Goal: Communication & Community: Ask a question

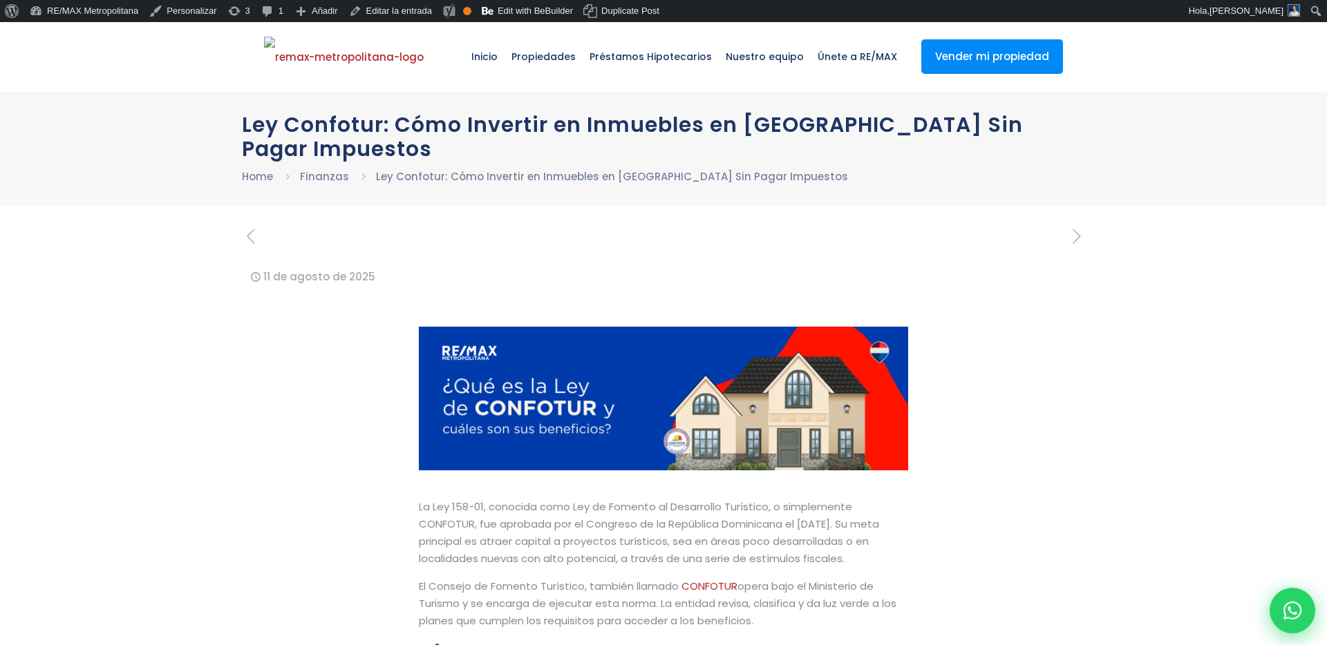
click at [1294, 627] on div at bounding box center [1292, 611] width 46 height 46
type input "Franklin"
type input "[PERSON_NAME]"
type input "[PERSON_NAME][EMAIL_ADDRESS][PERSON_NAME][DOMAIN_NAME]"
type input "[PHONE_NUMBER]"
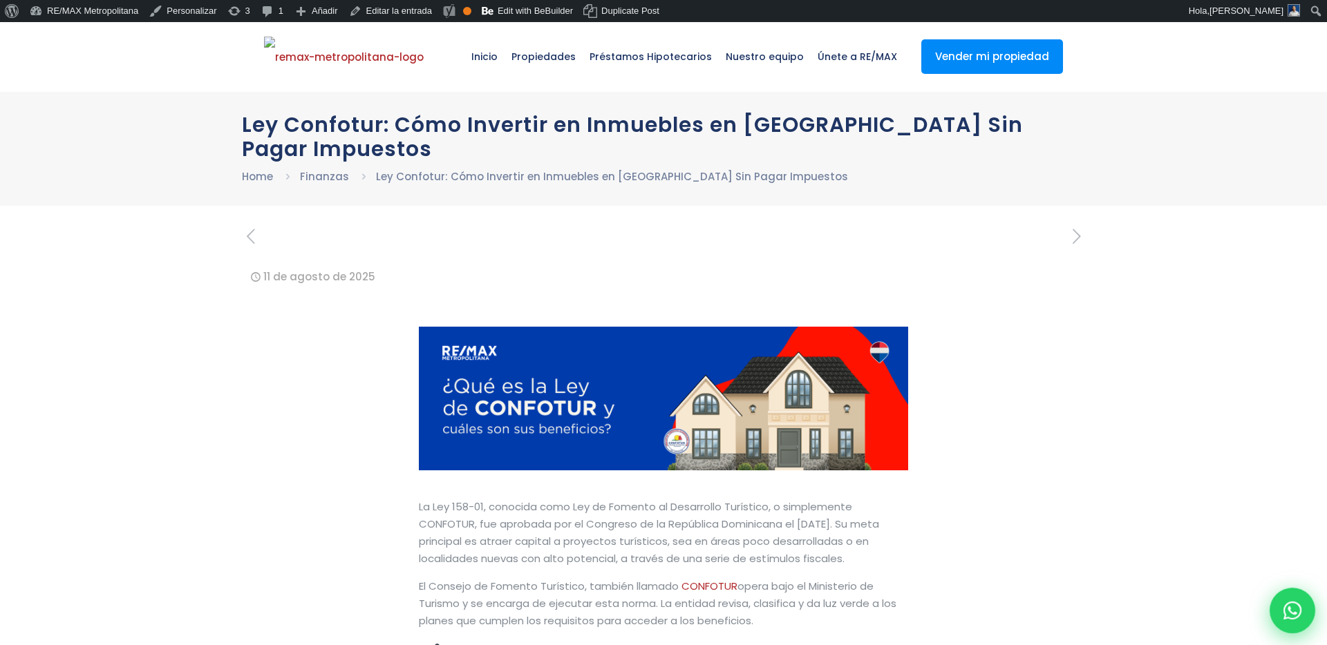
click at [1298, 619] on div at bounding box center [1292, 611] width 46 height 46
type input "Franklin"
type input "Gonzalez"
type input "franklin.a.marte@gmail.com"
type input "[PHONE_NUMBER]"
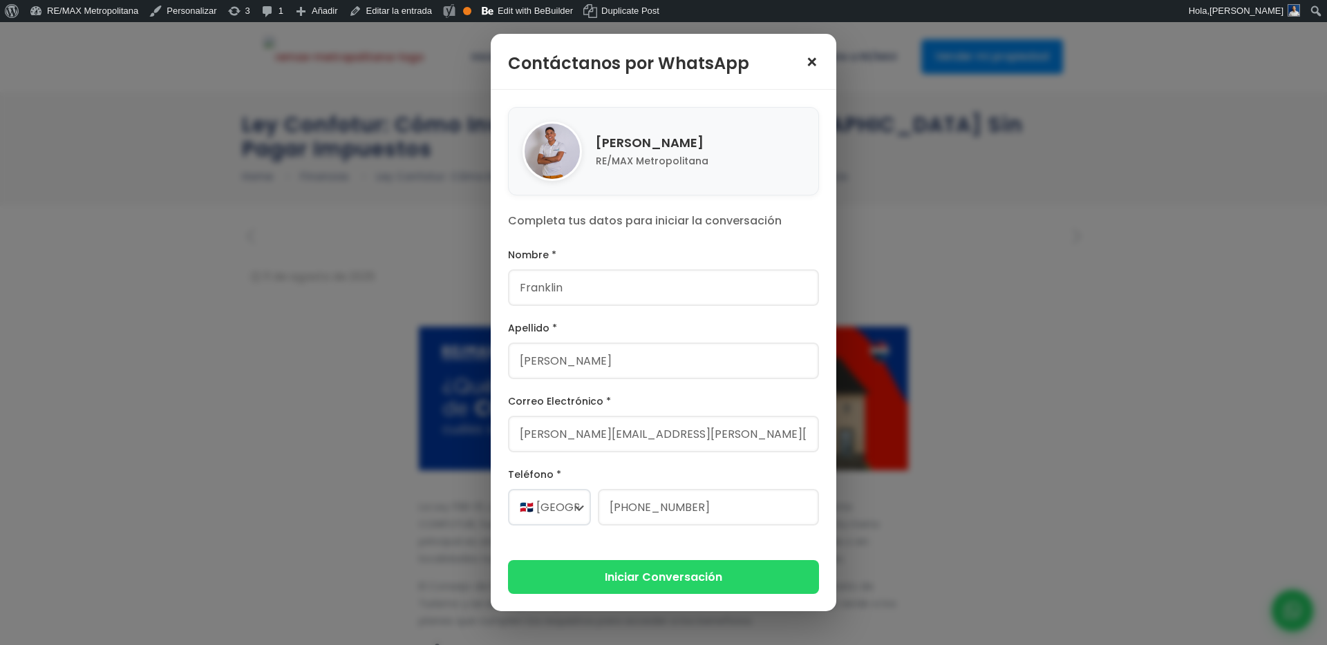
click at [810, 59] on span "×" at bounding box center [812, 62] width 14 height 19
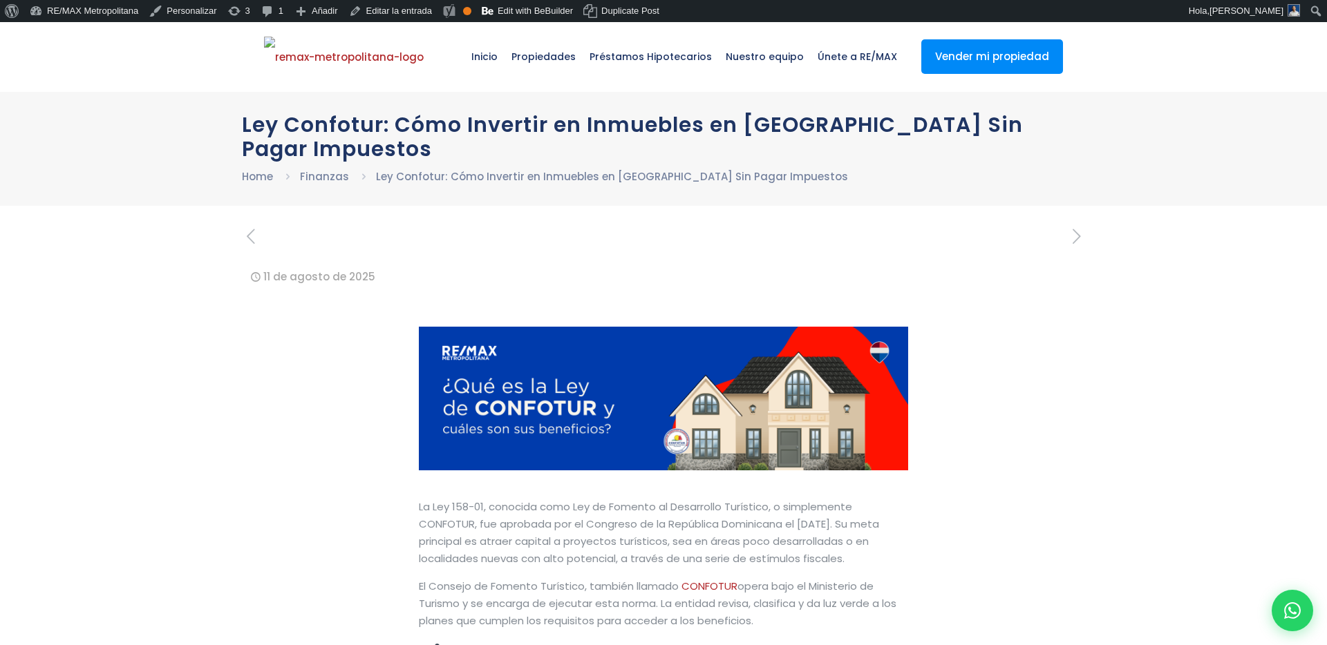
click at [428, 239] on div at bounding box center [663, 241] width 843 height 28
click at [474, 243] on div at bounding box center [663, 241] width 843 height 28
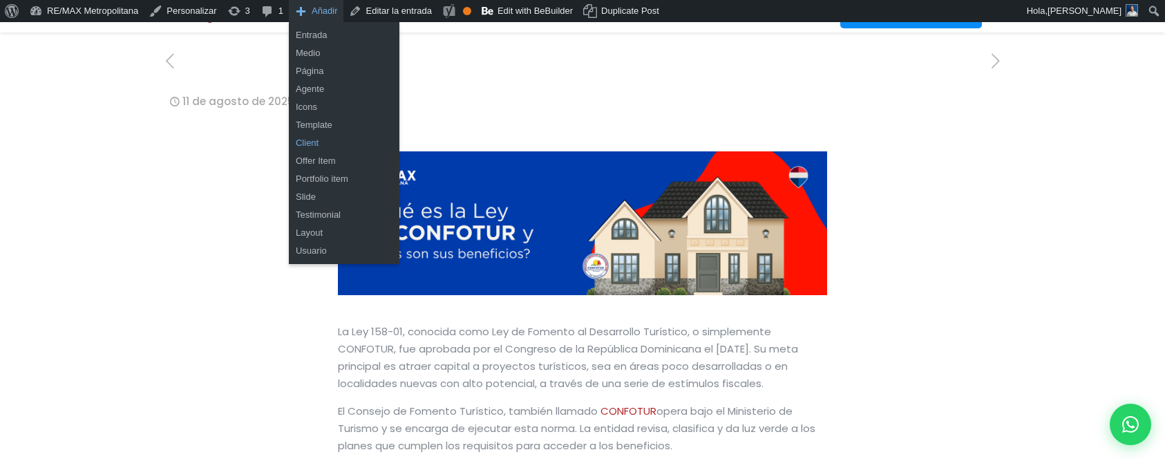
scroll to position [562, 0]
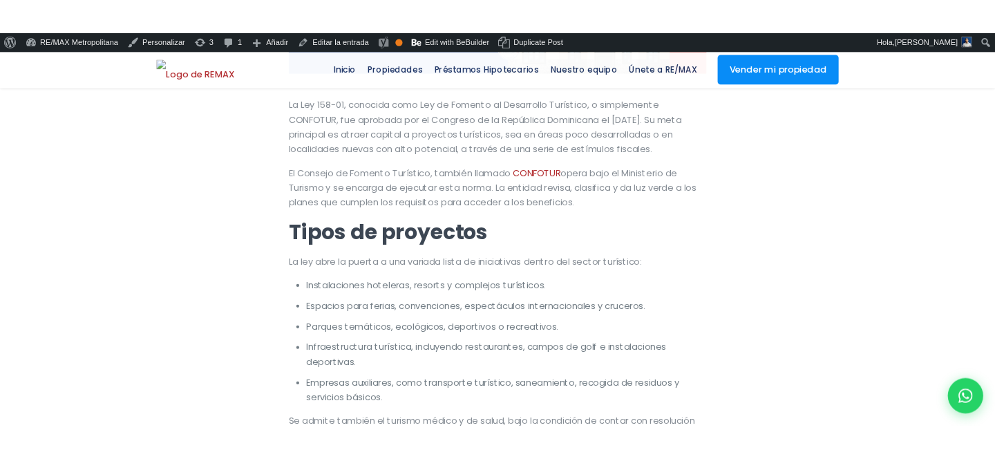
scroll to position [147, 0]
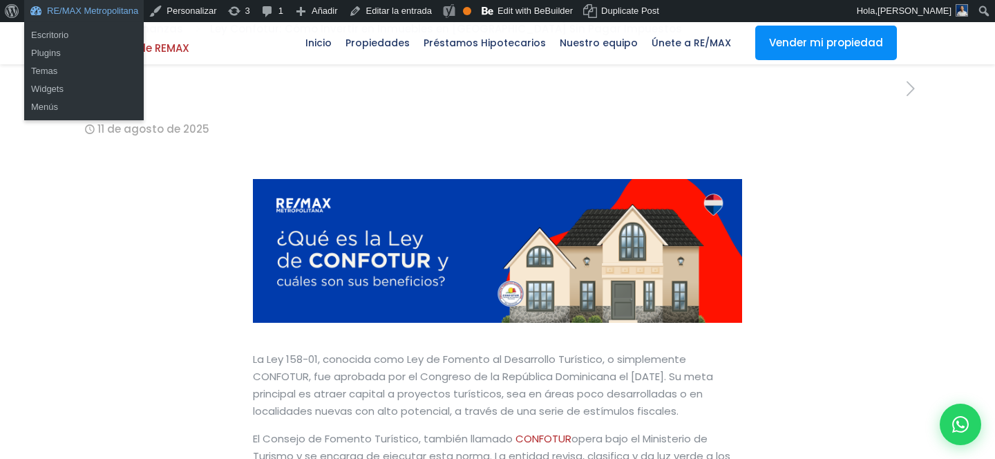
click at [108, 12] on link "RE/MAX Metropolitana" at bounding box center [84, 11] width 120 height 22
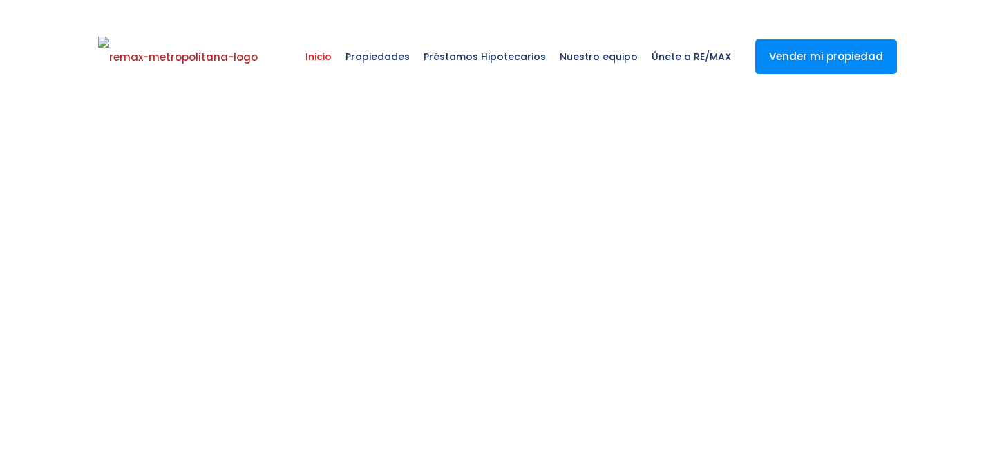
select select
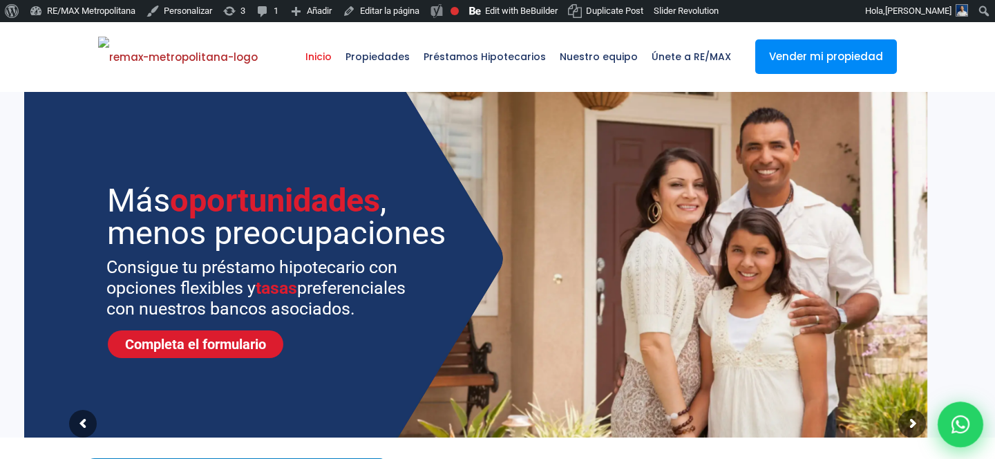
click at [956, 418] on icon at bounding box center [961, 424] width 18 height 18
type input "Franklin"
type input "[PERSON_NAME]"
type input "franklin.a.marte@gmail.com"
type input "[PHONE_NUMBER]"
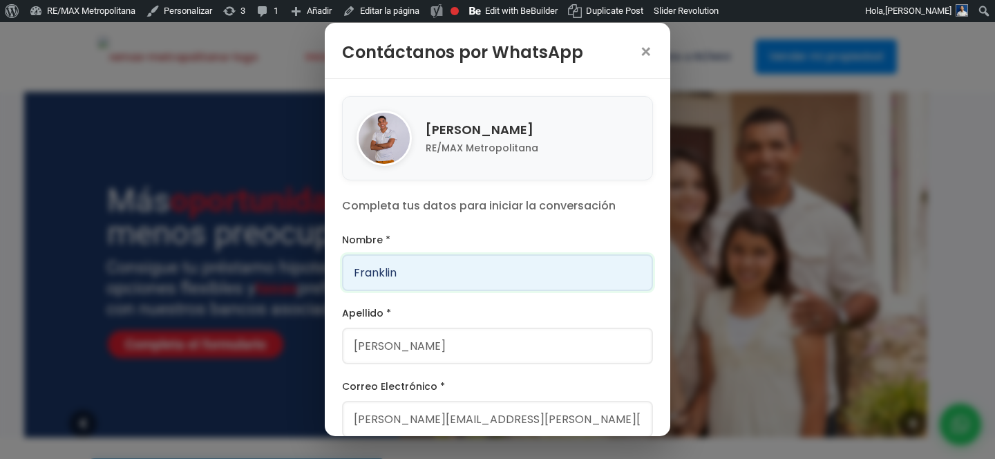
scroll to position [158, 0]
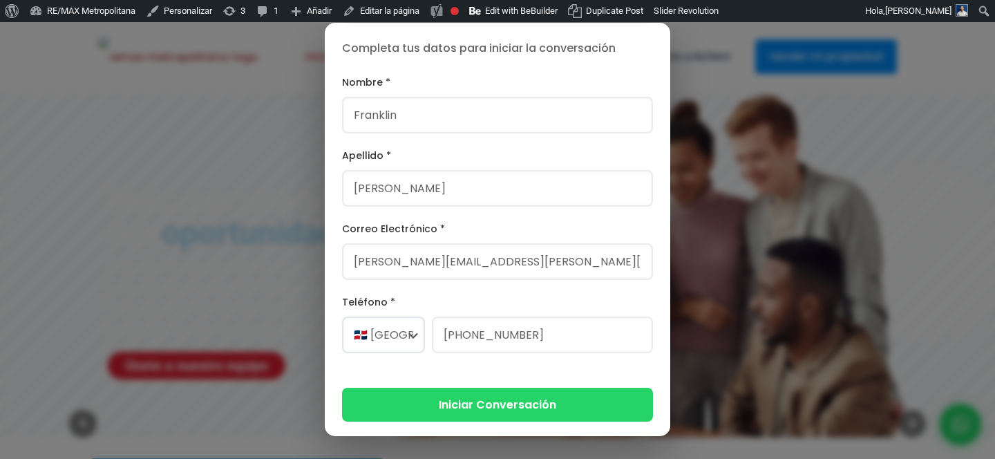
click at [750, 89] on div "Contáctanos por WhatsApp × Franklin Marte RE/MAX Metropolitana Completa tus dat…" at bounding box center [497, 229] width 995 height 459
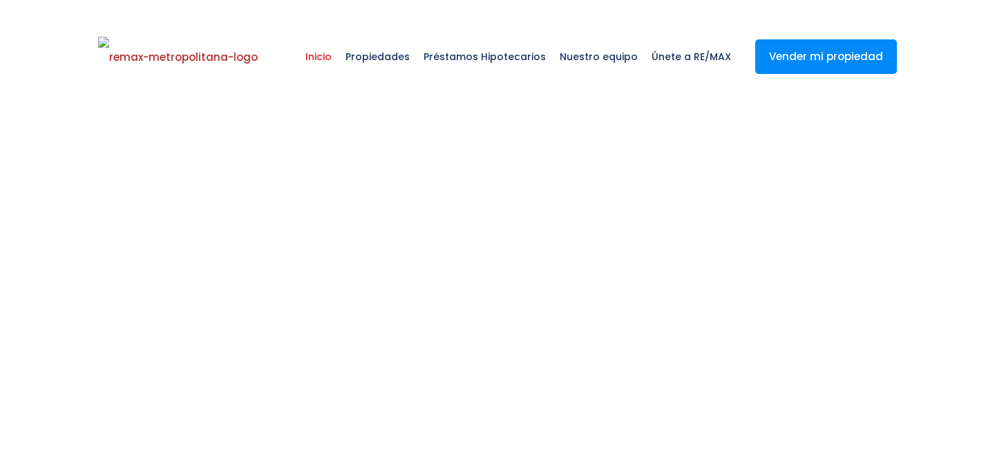
select select
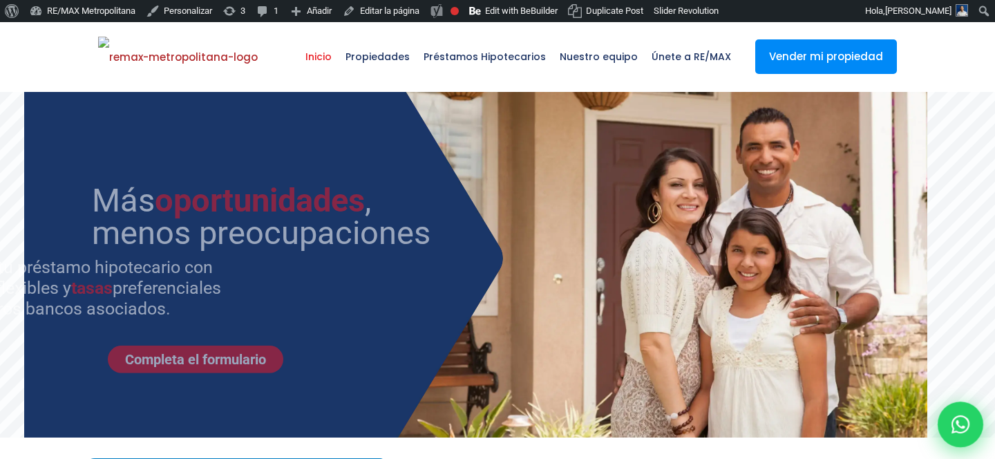
click at [952, 424] on icon at bounding box center [961, 424] width 18 height 18
type input "Franklin"
type input "[PERSON_NAME]"
type input "franklin.a.marte@gmail.com"
type input "[PHONE_NUMBER]"
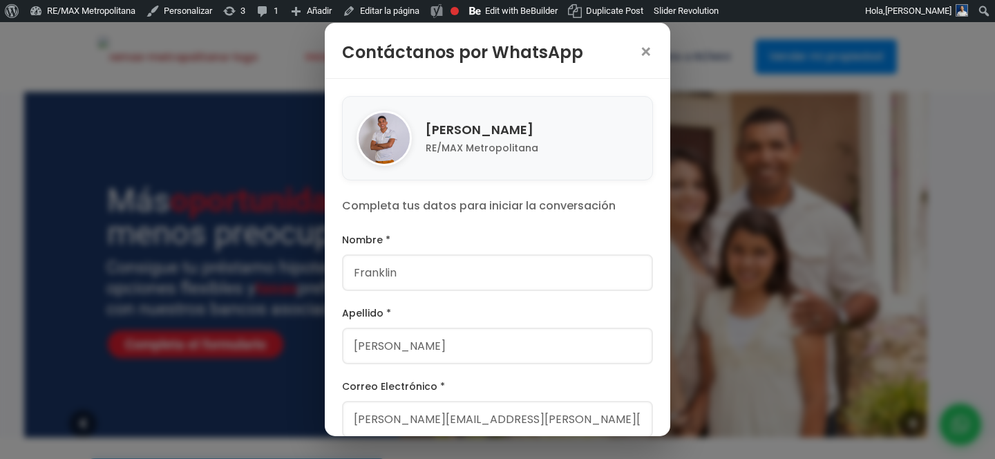
click at [756, 185] on div "Contáctanos por WhatsApp × Franklin Marte RE/MAX Metropolitana Completa tus dat…" at bounding box center [497, 229] width 995 height 459
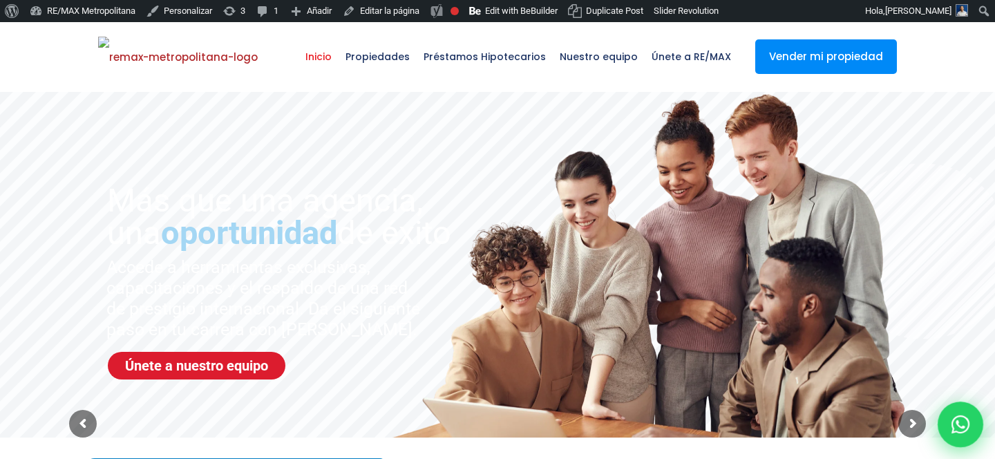
click at [957, 415] on div at bounding box center [961, 424] width 46 height 46
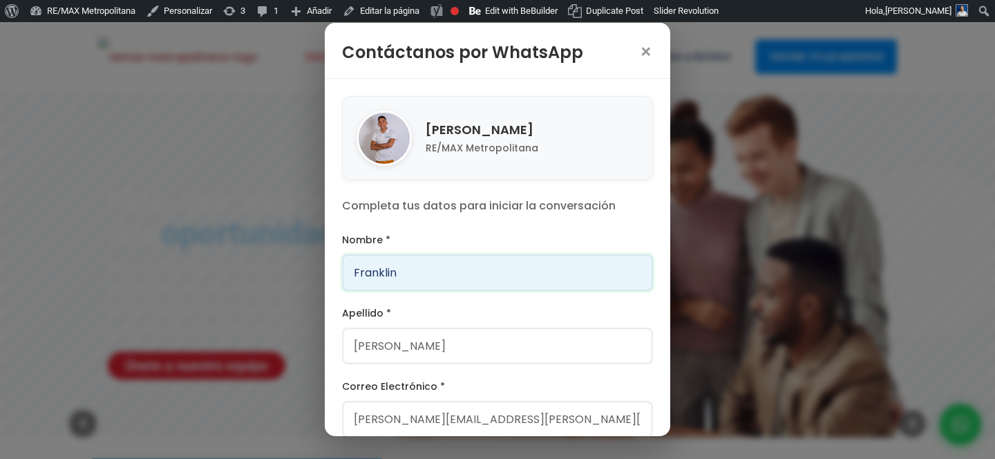
scroll to position [82, 0]
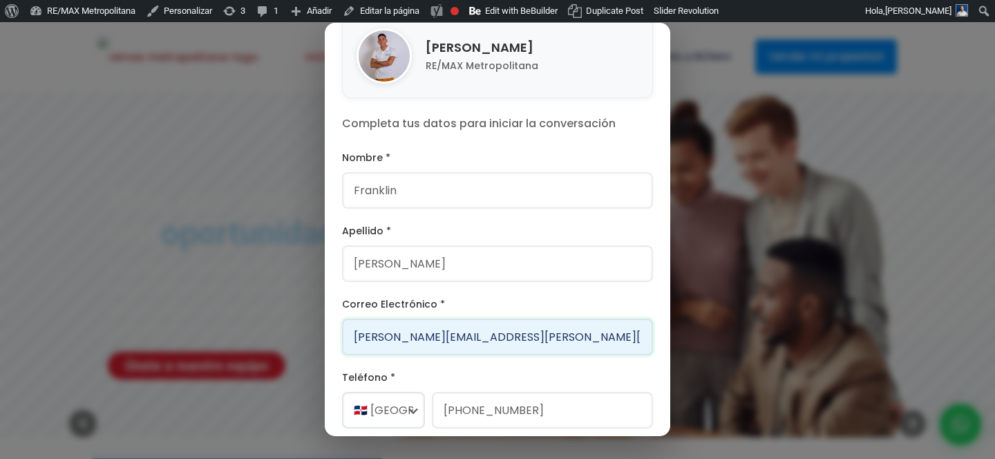
click at [439, 336] on input "franklin.a.marte@gmail.com" at bounding box center [497, 337] width 311 height 37
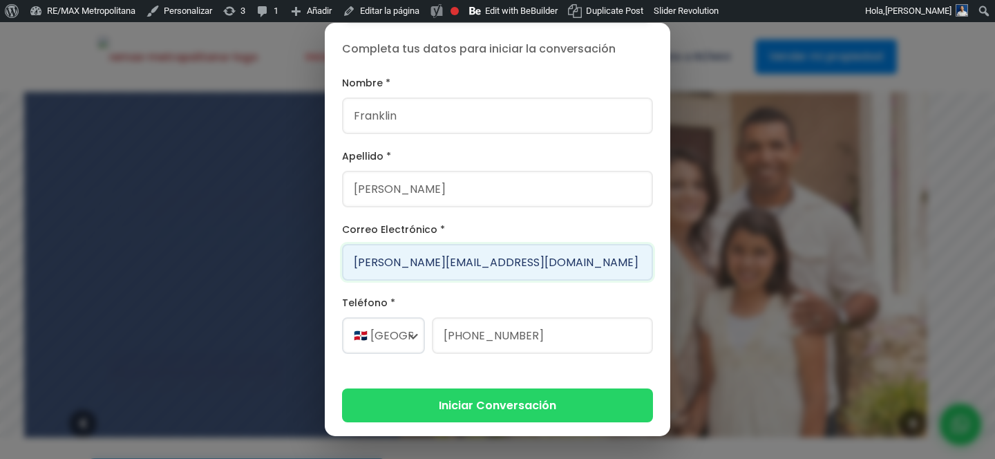
scroll to position [158, 0]
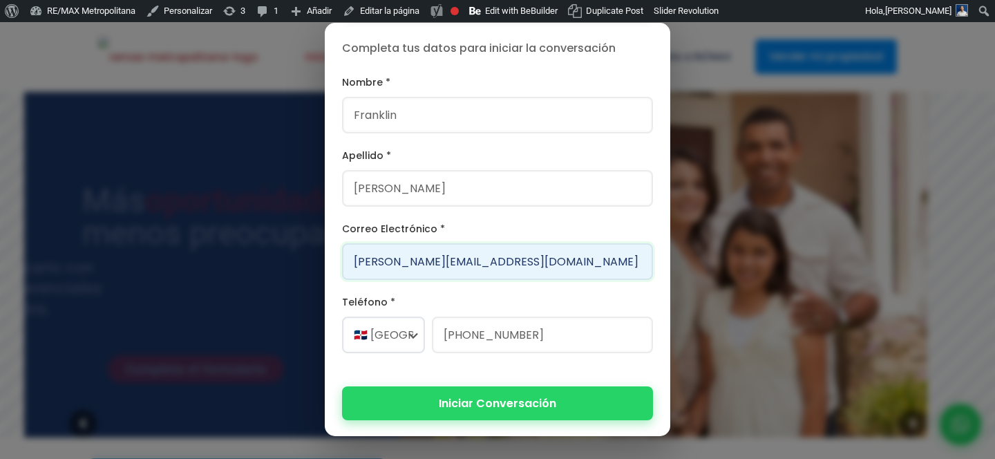
type input "[PERSON_NAME][EMAIL_ADDRESS][DOMAIN_NAME]"
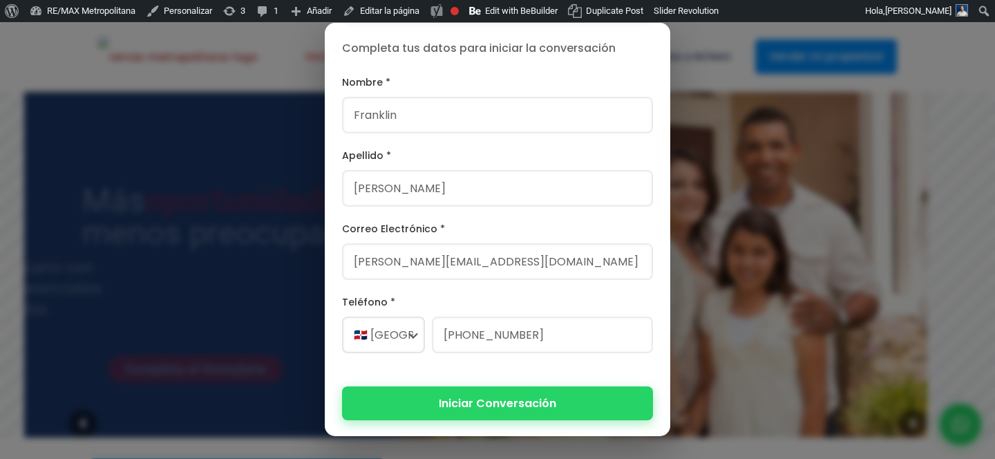
click at [476, 406] on button "Iniciar Conversación" at bounding box center [497, 403] width 311 height 34
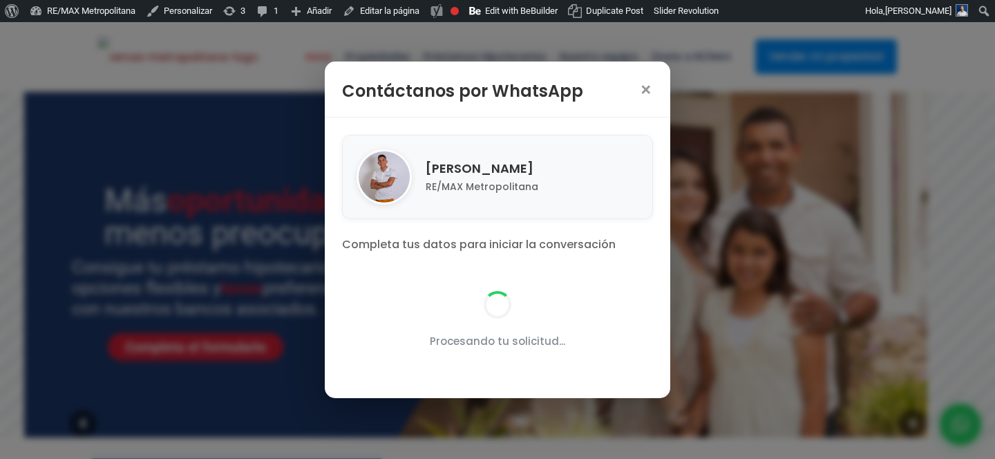
scroll to position [0, 0]
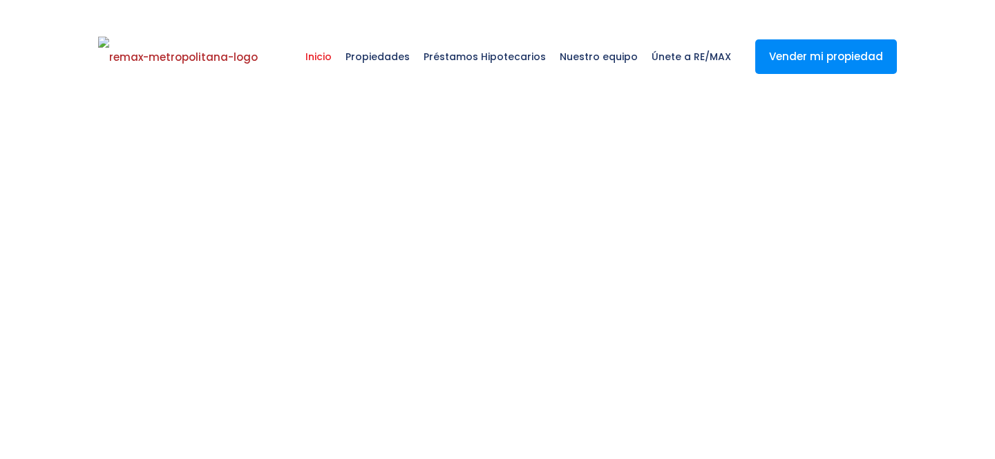
select select
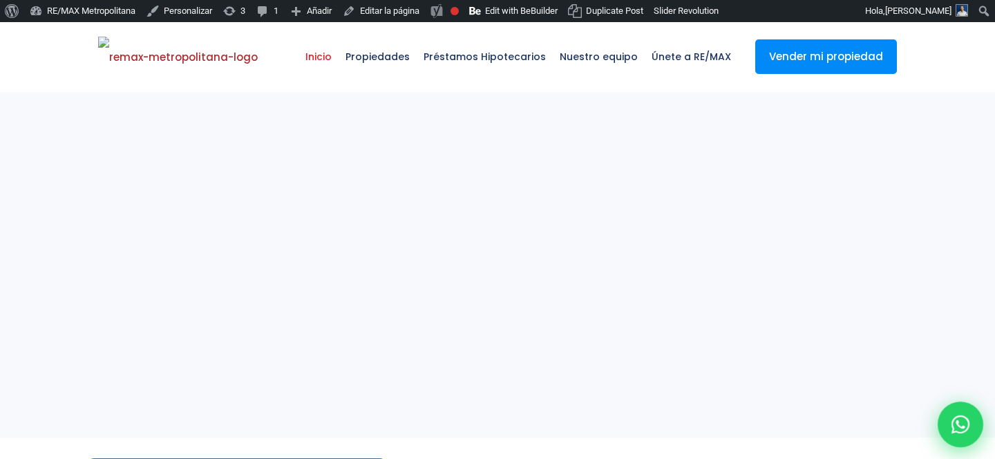
click at [965, 429] on icon at bounding box center [961, 424] width 18 height 18
type input "Franklin"
type input "[PERSON_NAME]"
type input "[PERSON_NAME][EMAIL_ADDRESS][DOMAIN_NAME]"
type input "[PHONE_NUMBER]"
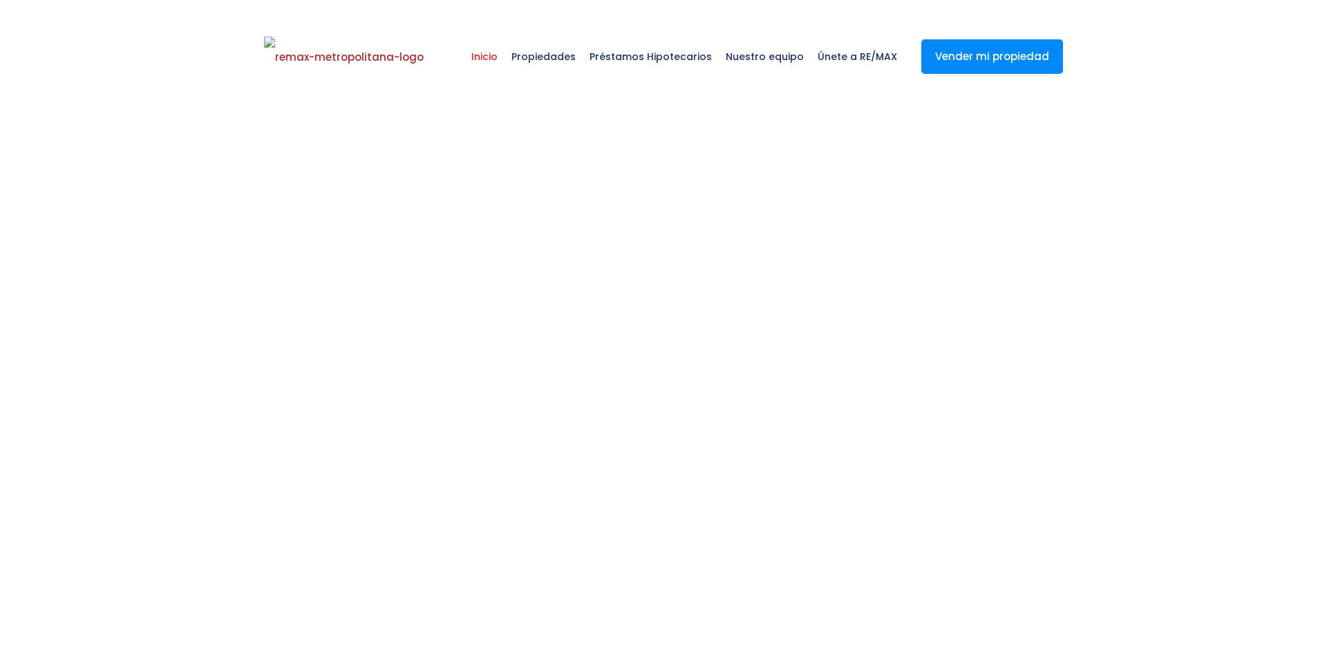
select select
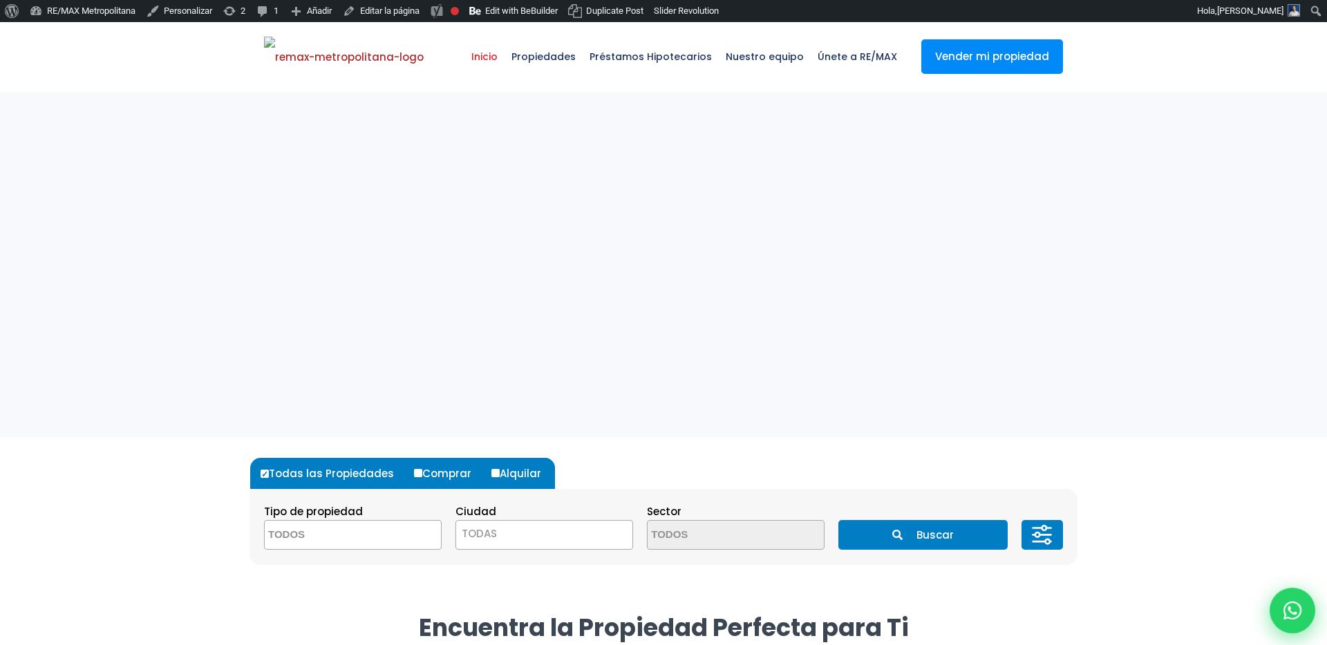
click at [1298, 614] on icon at bounding box center [1292, 611] width 18 height 18
type input "Franklin"
type input "[PERSON_NAME]"
type input "[PERSON_NAME][EMAIL_ADDRESS][DOMAIN_NAME]"
type input "[PHONE_NUMBER]"
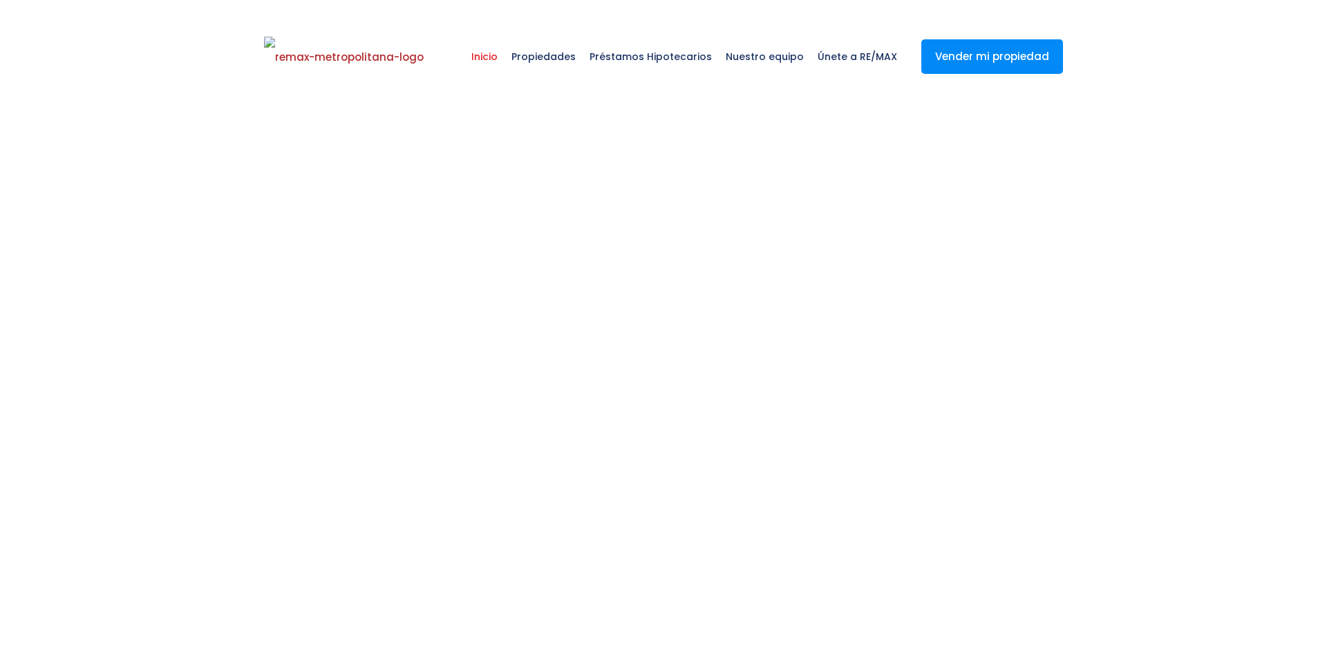
select select
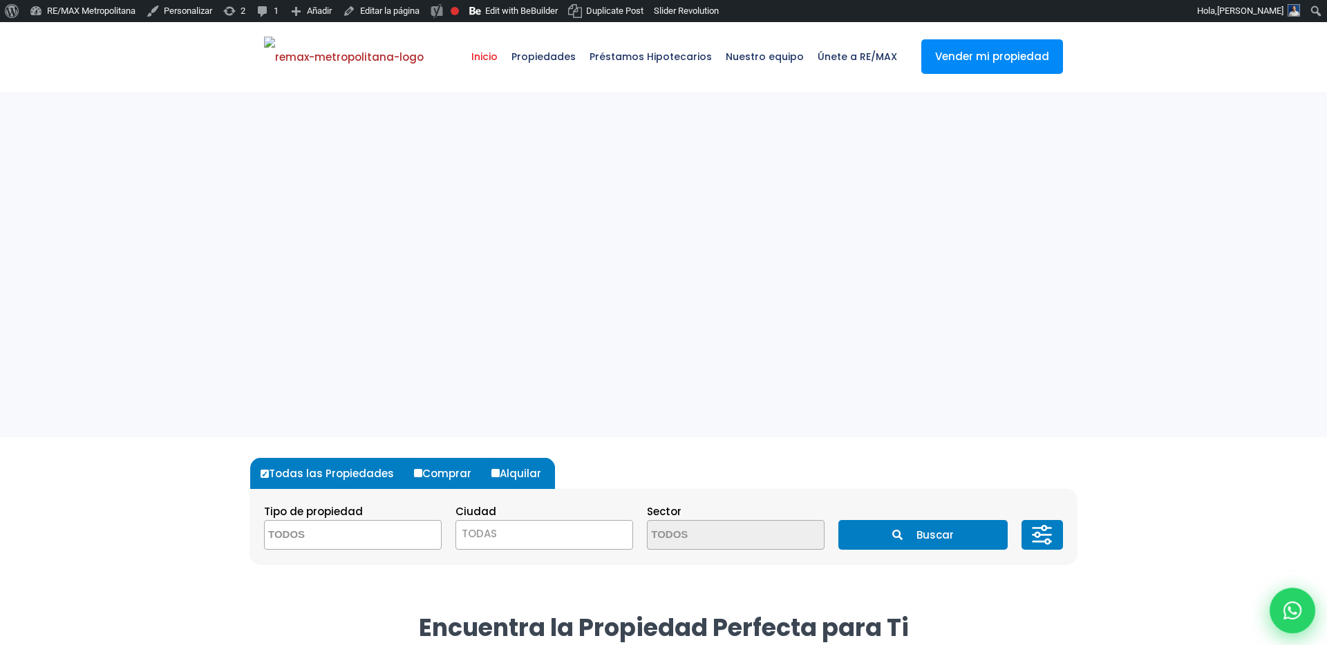
click at [1285, 622] on div at bounding box center [1292, 611] width 46 height 46
type input "Franklin"
type input "[PERSON_NAME]"
type input "[PERSON_NAME][EMAIL_ADDRESS][DOMAIN_NAME]"
type input "[PHONE_NUMBER]"
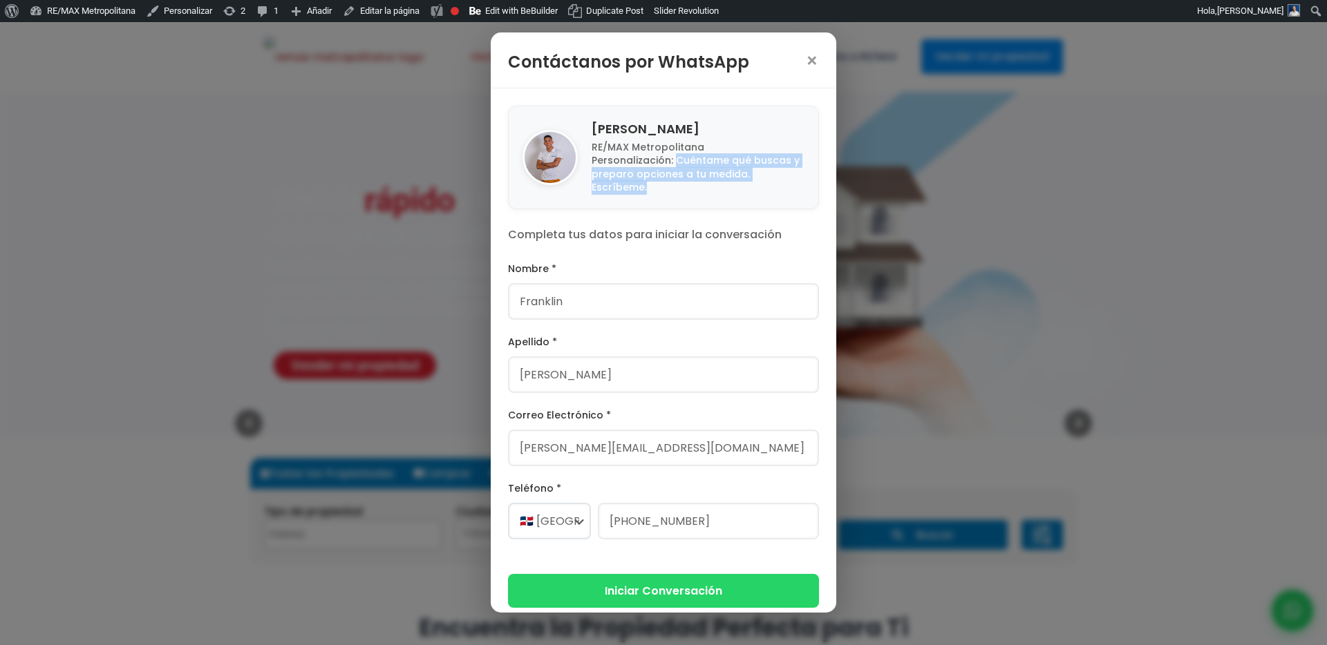
drag, startPoint x: 675, startPoint y: 160, endPoint x: 810, endPoint y: 181, distance: 136.3
click at [810, 181] on div "[PERSON_NAME] RE/MAX Metropolitana Personalización: Cuéntame qué buscas y prepa…" at bounding box center [663, 158] width 311 height 104
copy p "Cuéntame qué buscas y preparo opciones a tu medida. Escríbeme."
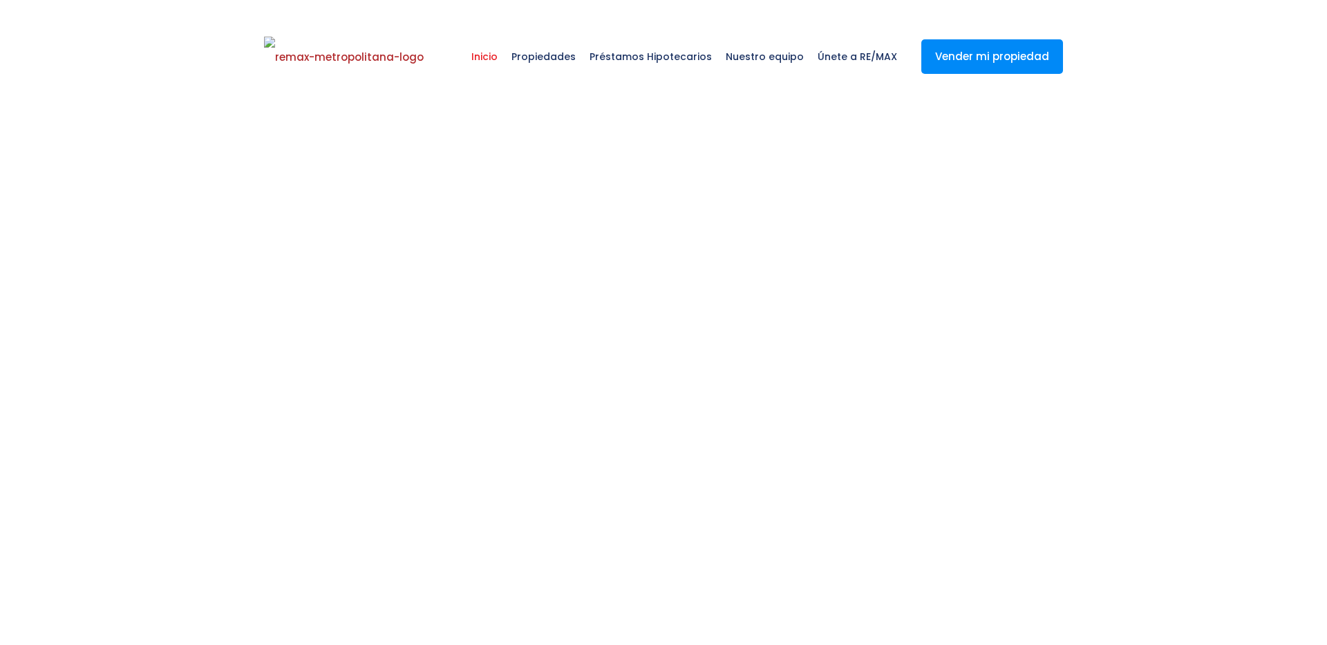
select select
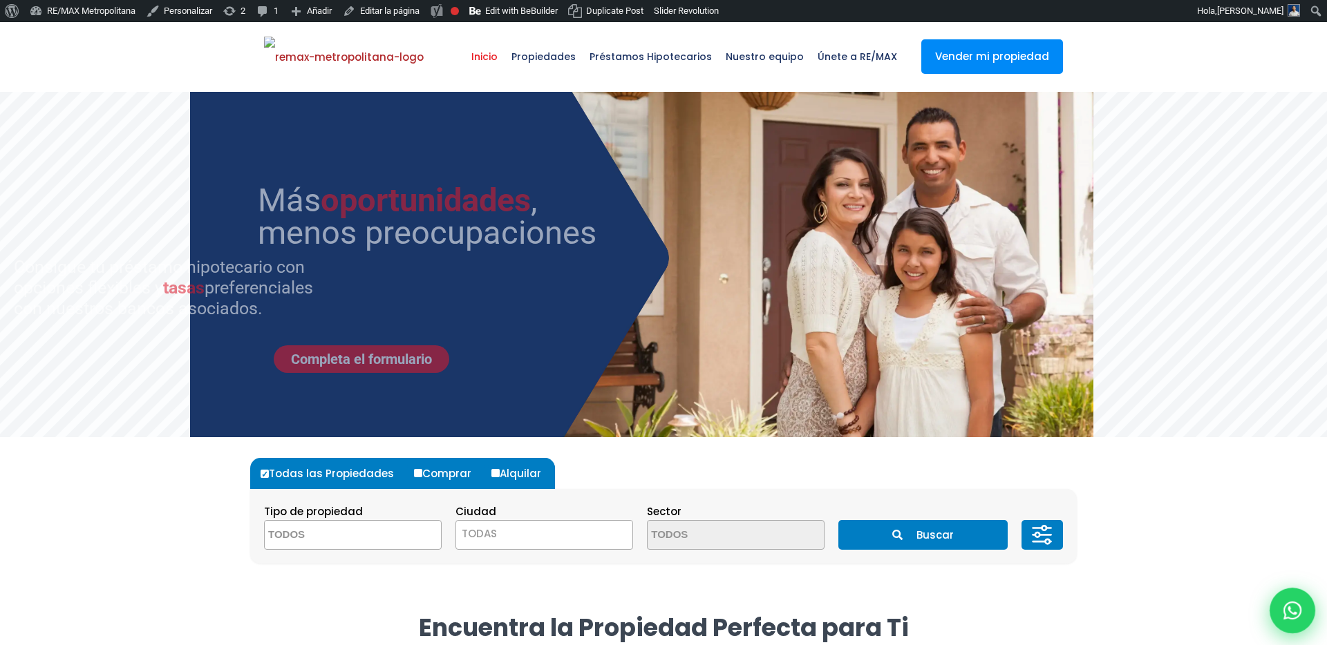
click at [1296, 621] on div at bounding box center [1292, 611] width 46 height 46
type input "Franklin"
type input "[PERSON_NAME]"
type input "[PERSON_NAME][EMAIL_ADDRESS][DOMAIN_NAME]"
type input "[PHONE_NUMBER]"
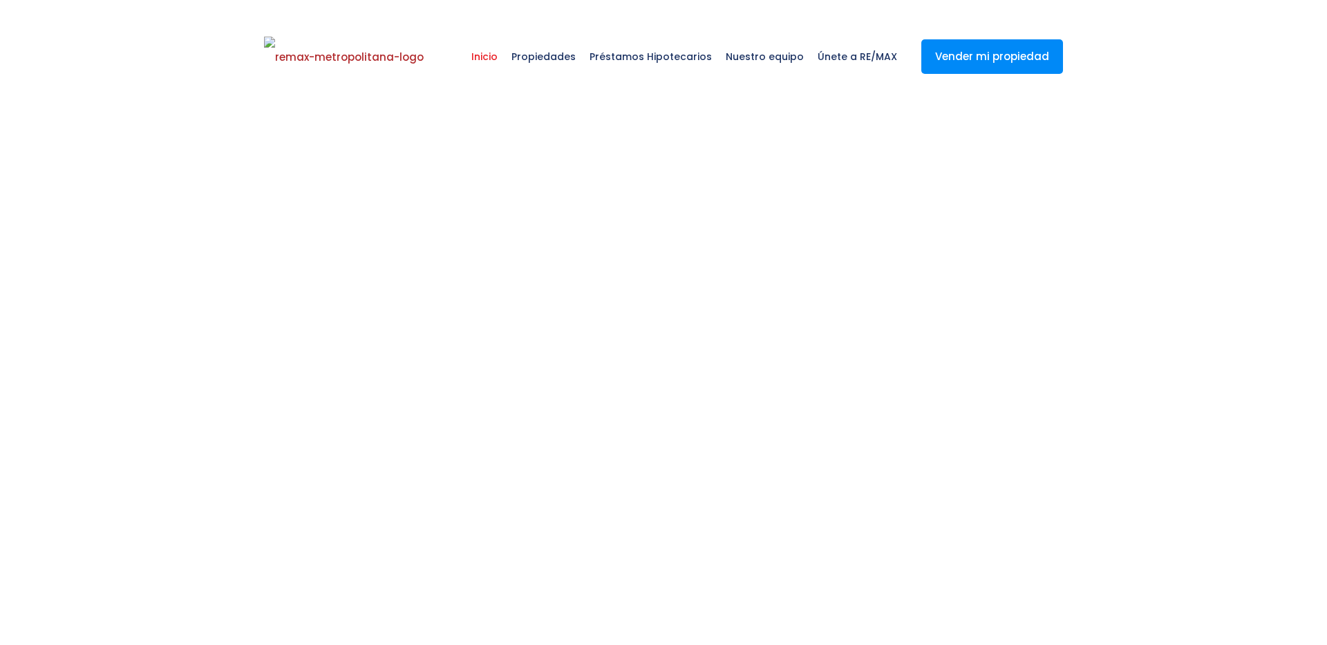
select select
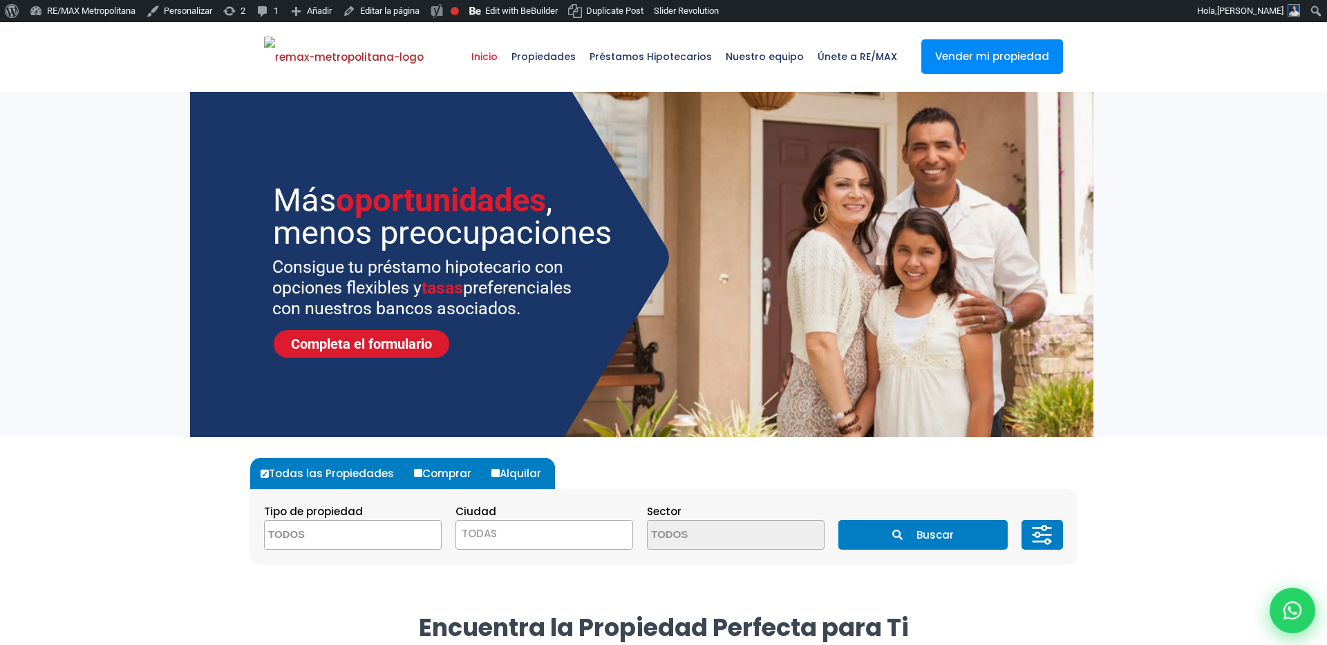
click at [1294, 614] on icon at bounding box center [1292, 611] width 18 height 18
type input "Franklin"
type input "[PERSON_NAME]"
type input "[PERSON_NAME][EMAIL_ADDRESS][DOMAIN_NAME]"
type input "[PHONE_NUMBER]"
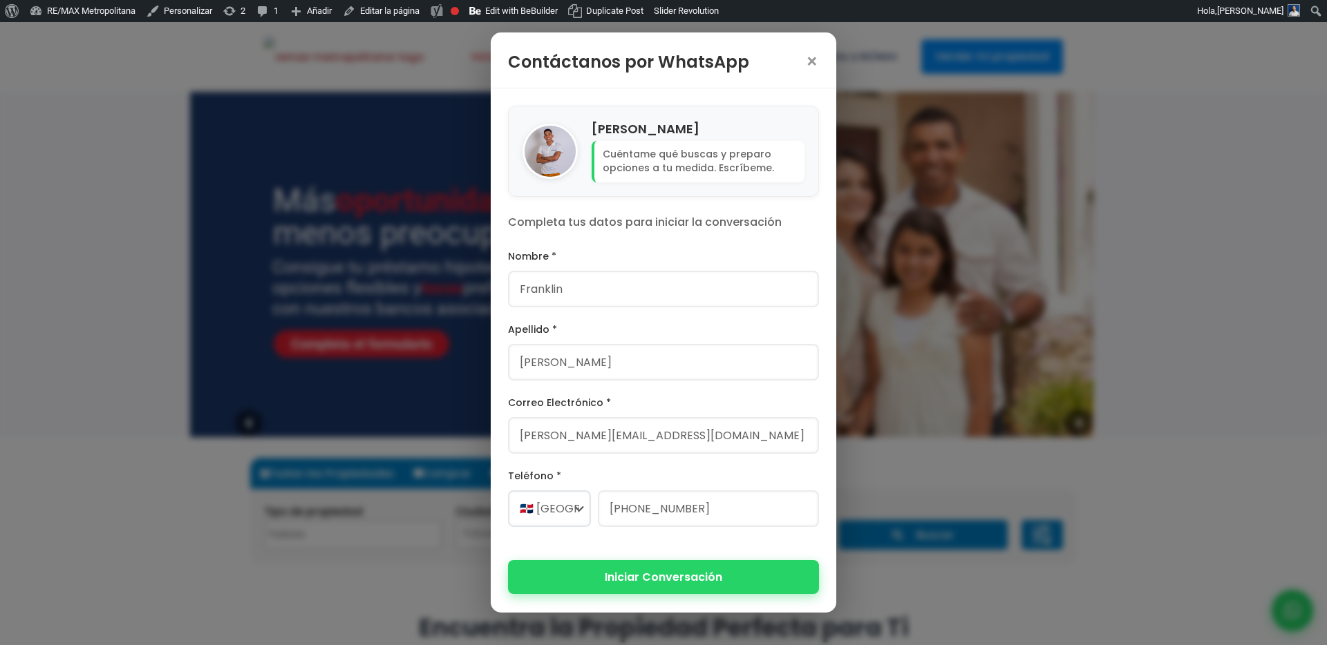
click at [621, 583] on button "Iniciar Conversación" at bounding box center [663, 577] width 311 height 34
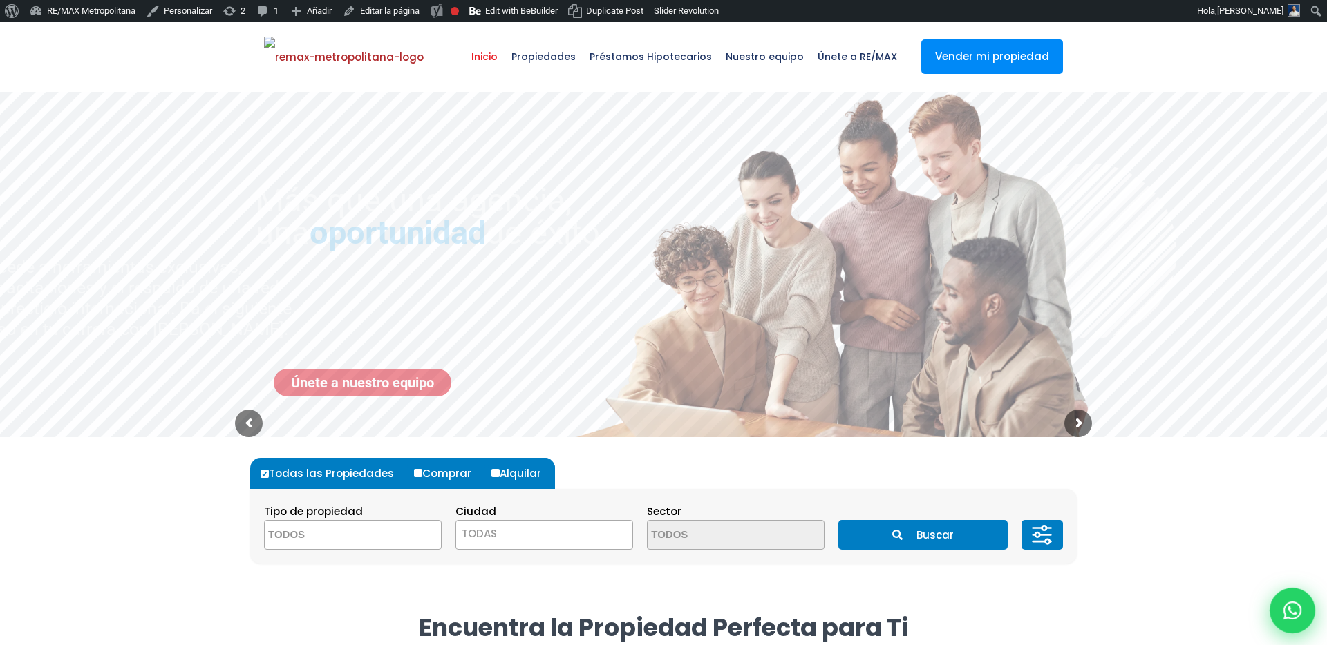
click at [1291, 615] on icon at bounding box center [1292, 611] width 18 height 18
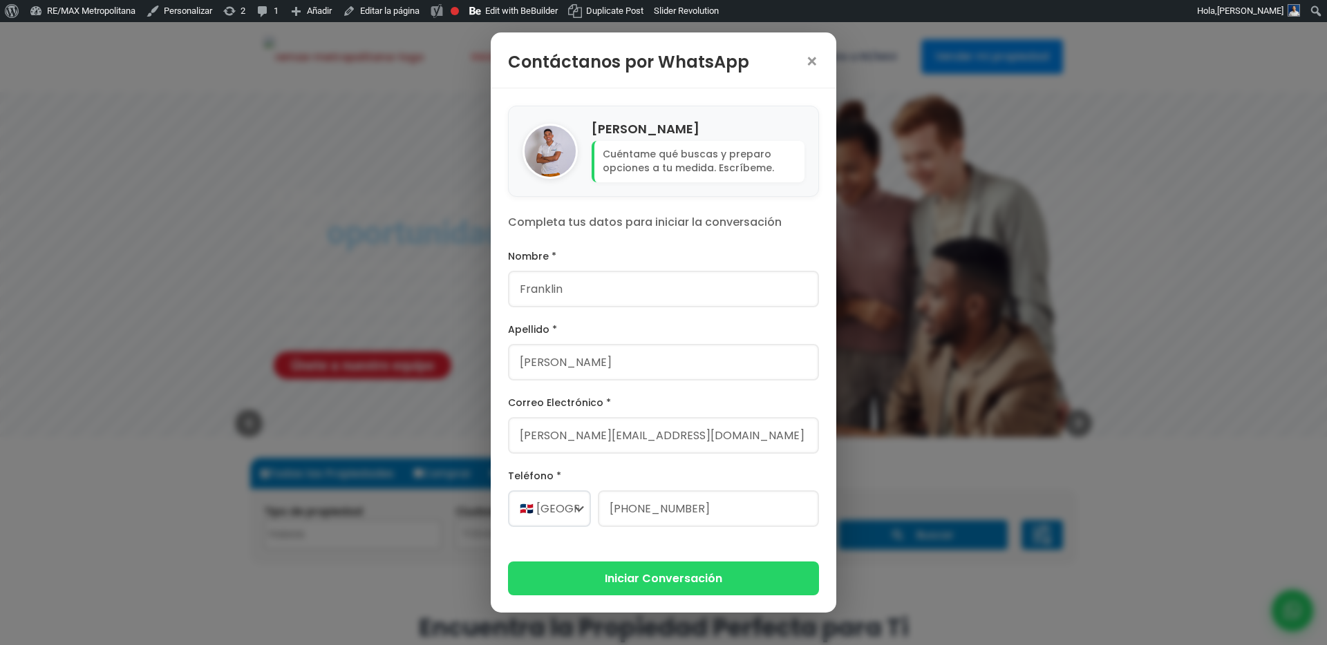
click at [428, 247] on div "Contáctanos por WhatsApp × [PERSON_NAME] Cuéntame qué buscas y preparo opciones…" at bounding box center [663, 322] width 1327 height 645
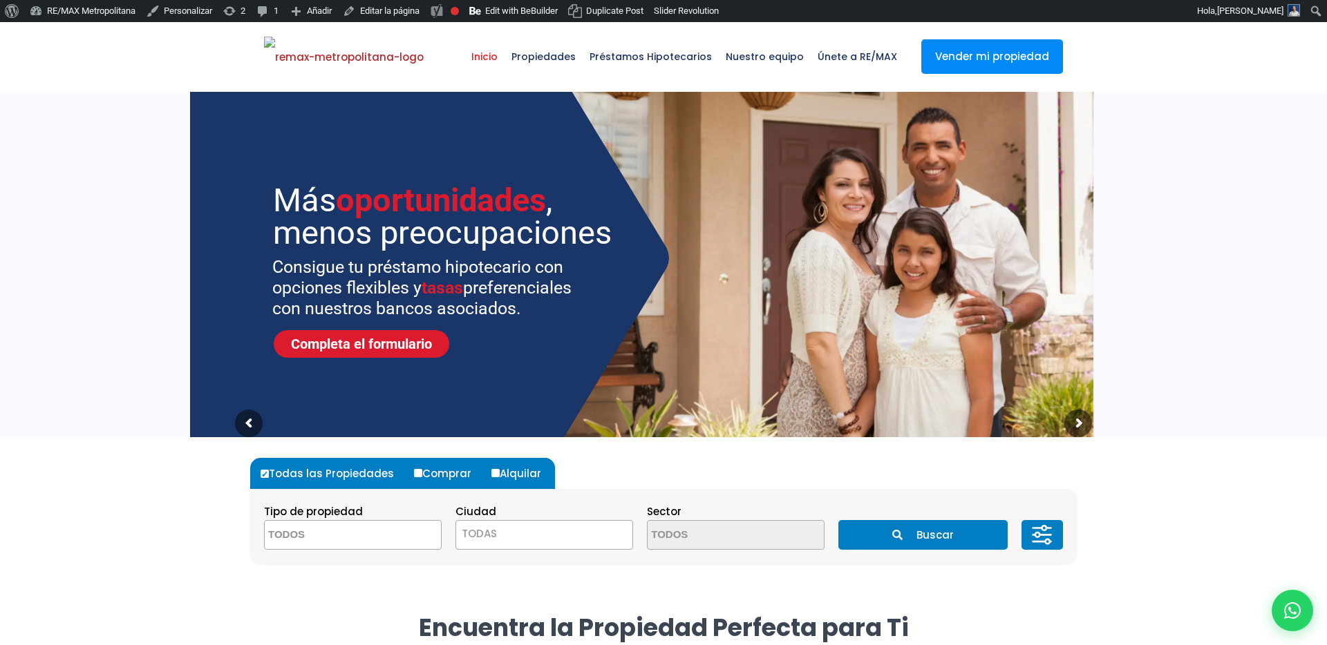
click at [92, 272] on sr7-mask at bounding box center [663, 265] width 1327 height 346
